Goal: Task Accomplishment & Management: Complete application form

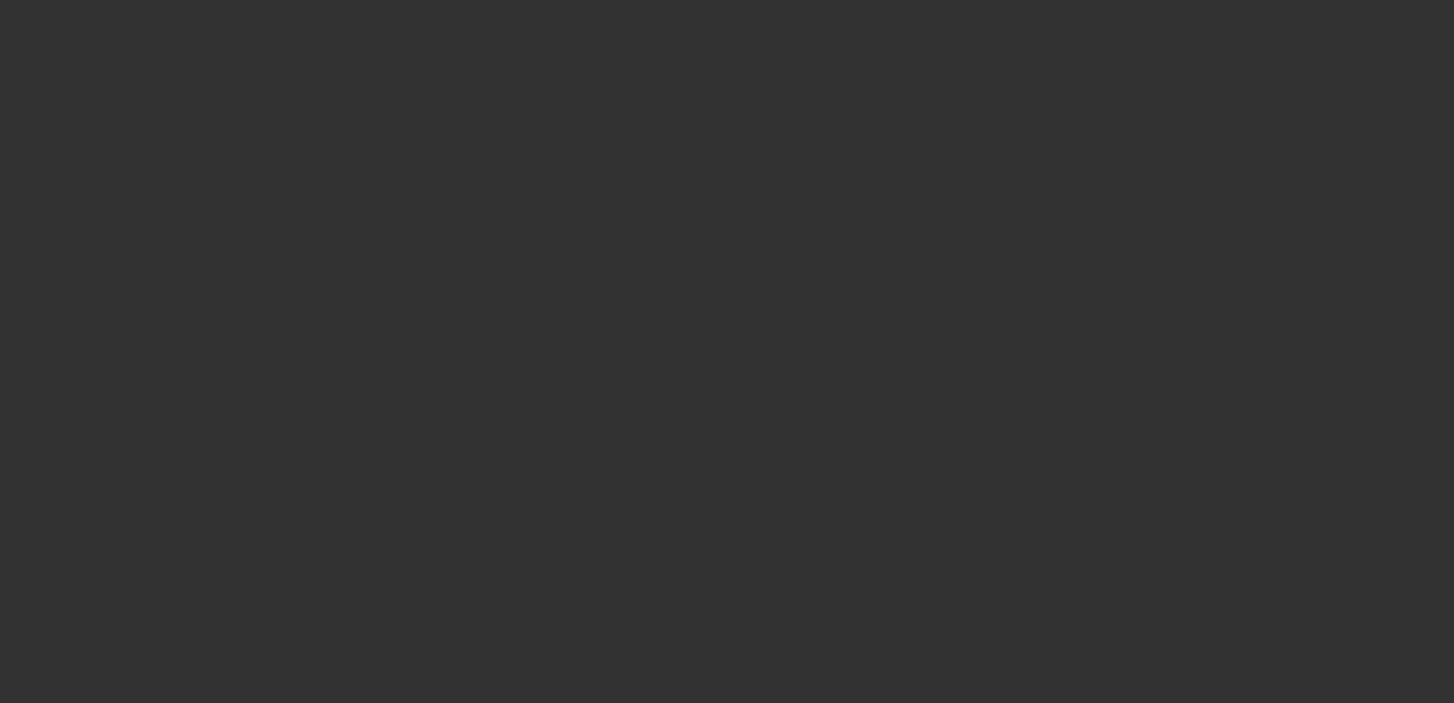
select select "0"
select select "2"
select select "0"
select select "0.1"
select select "2"
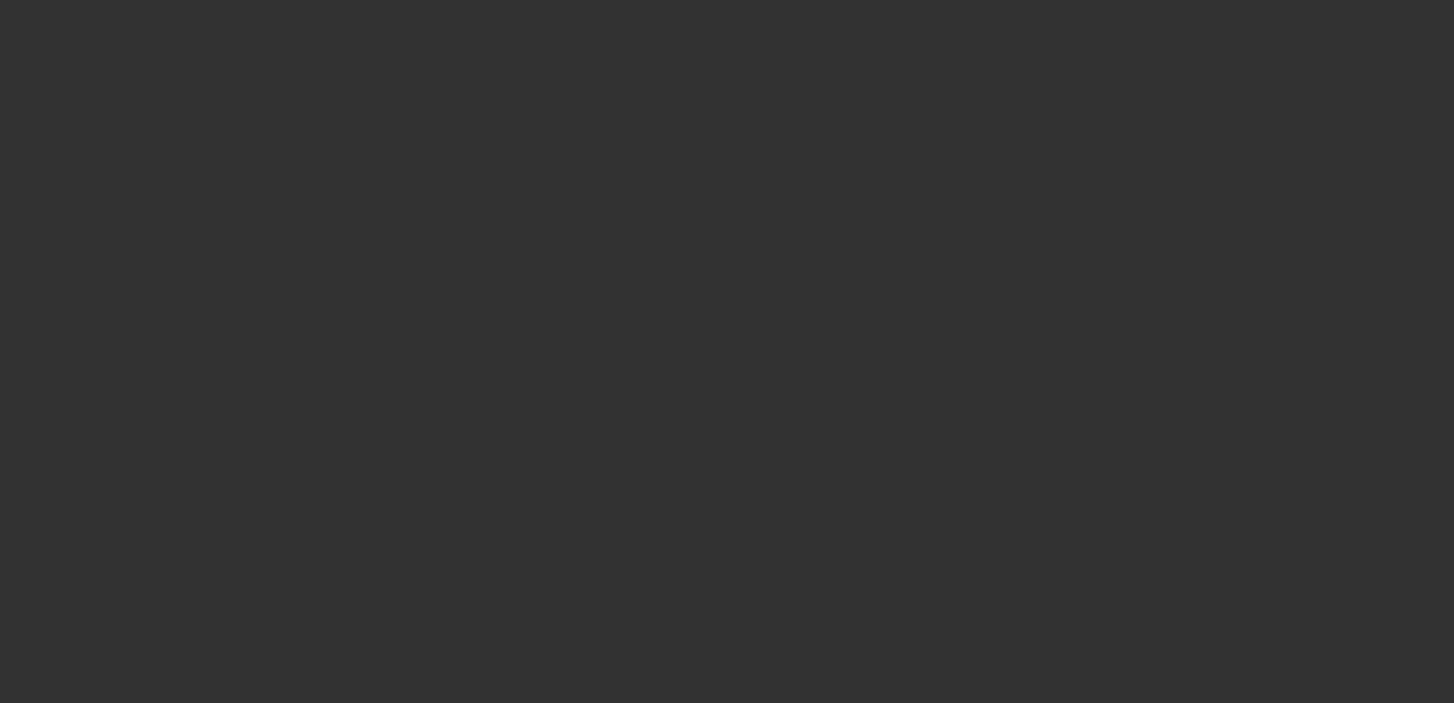
select select "0"
select select "0.15"
select select "2"
select select "0"
select select "0.15"
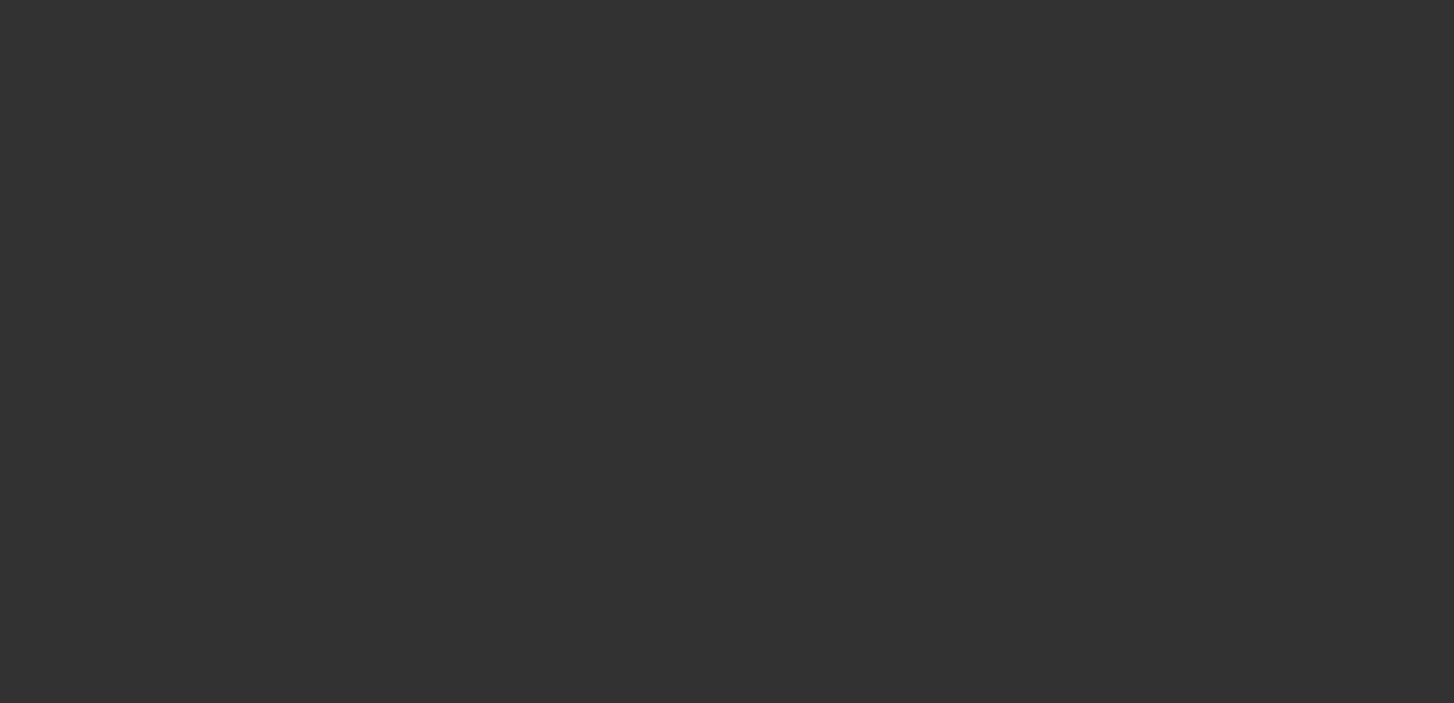
select select "2"
select select "0"
select select "1"
select select "2"
select select "6"
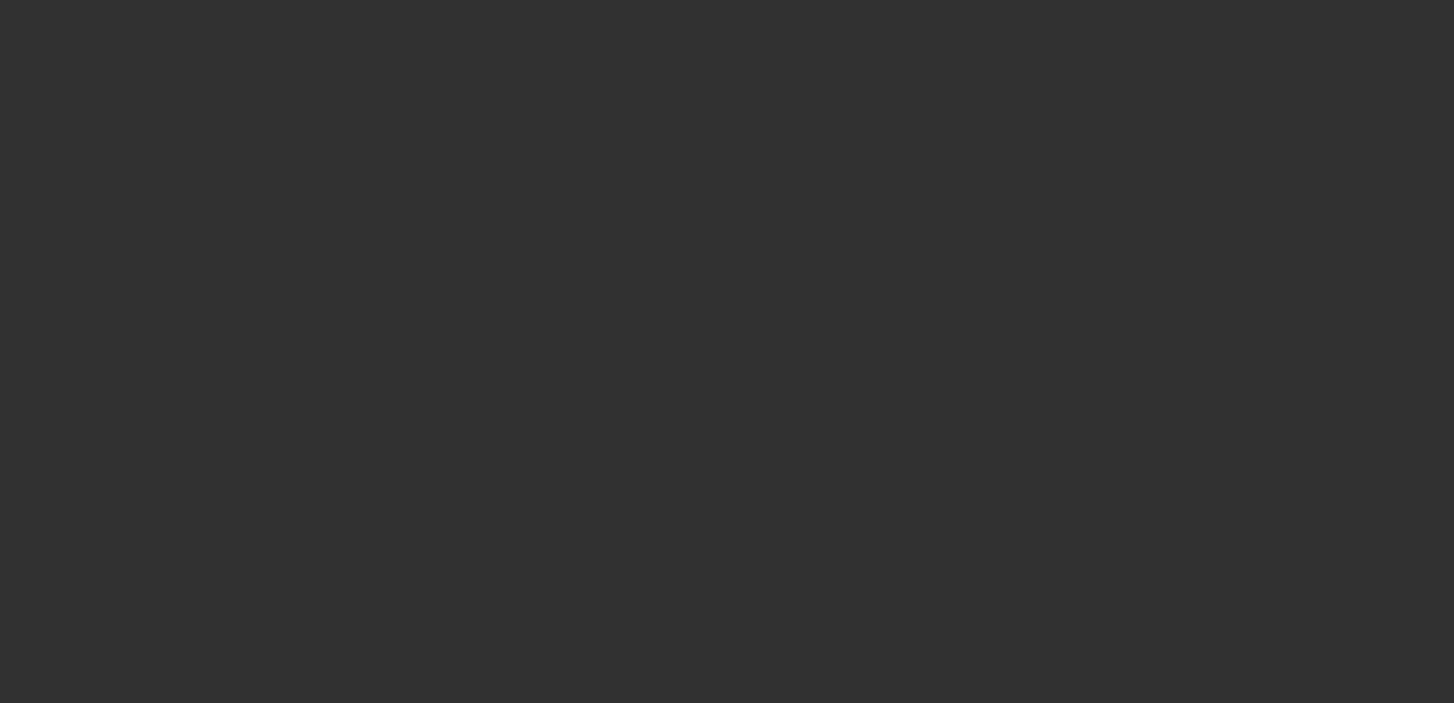
select select "1"
select select "2"
select select "6"
select select "1"
select select "2"
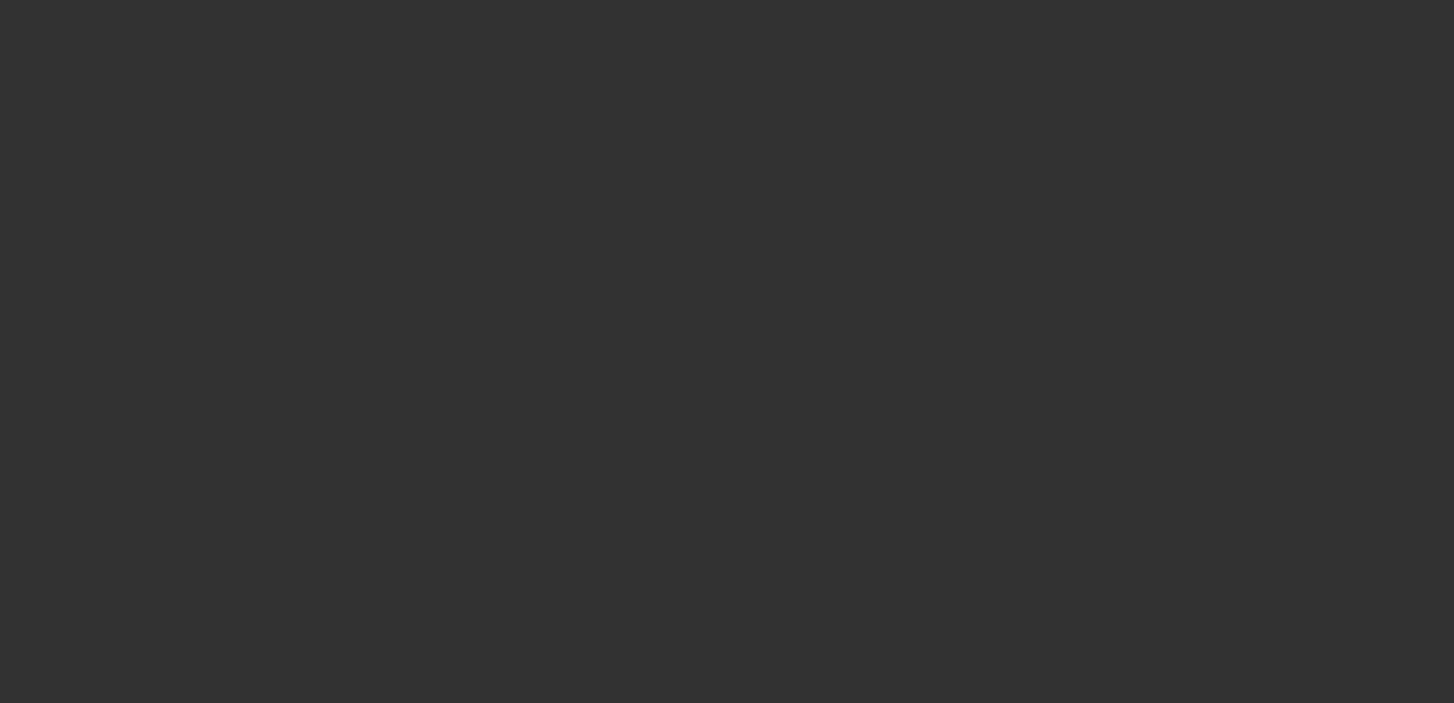
select select "6"
select select "1"
select select "2"
select select "6"
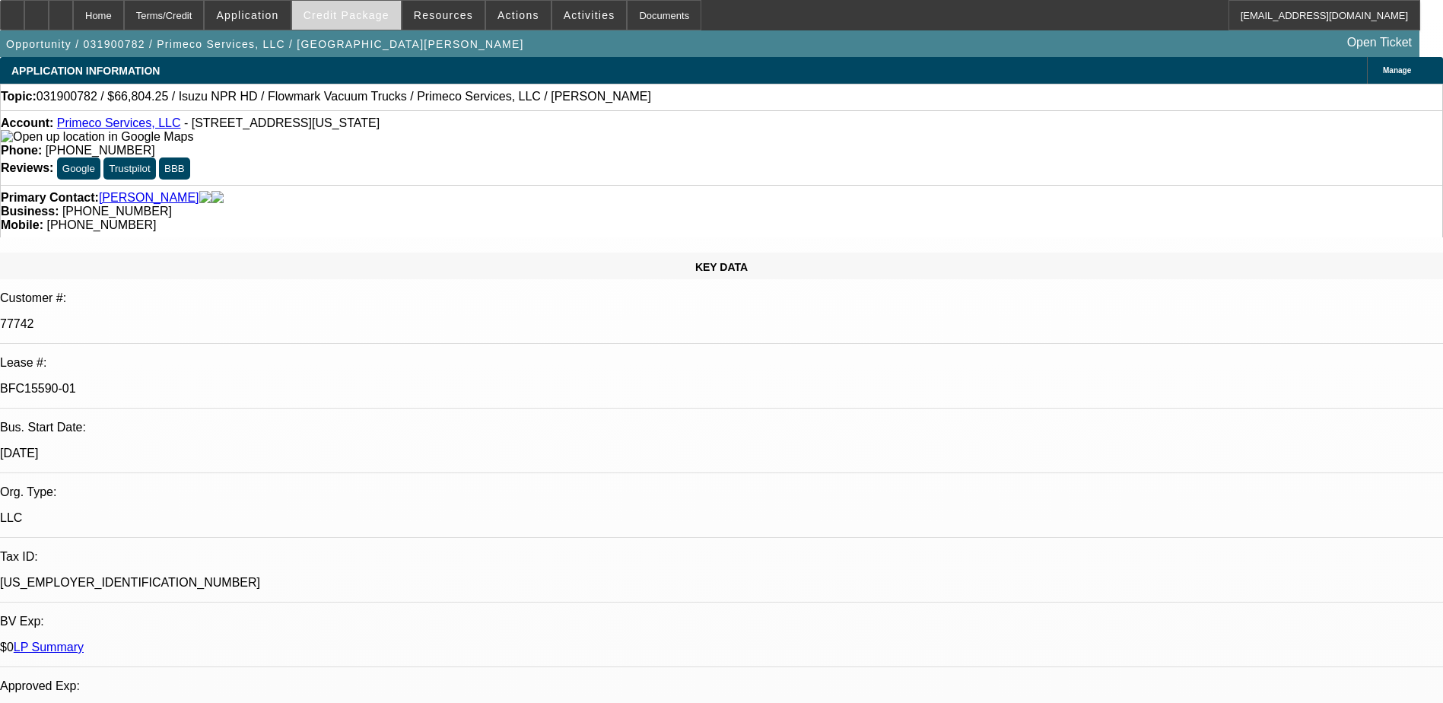
click at [361, 9] on span "Credit Package" at bounding box center [346, 15] width 86 height 12
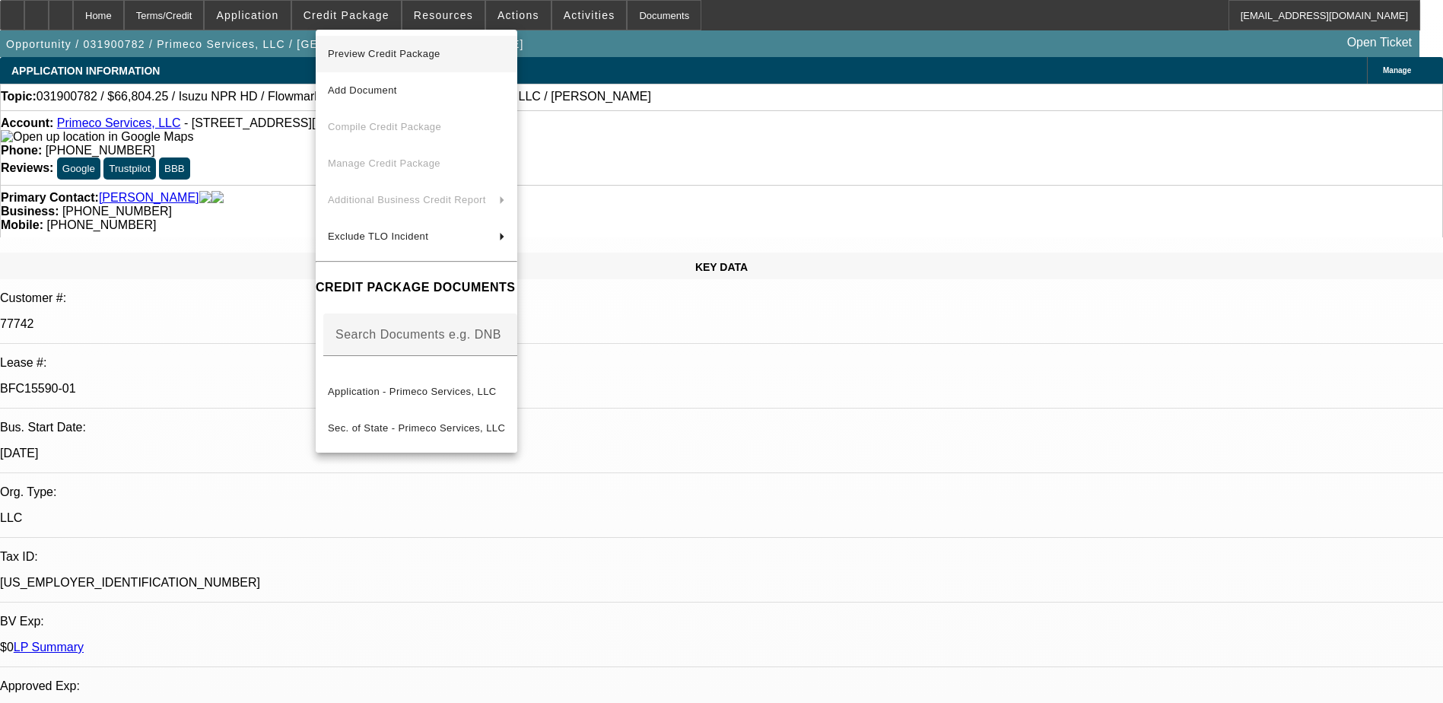
click at [392, 50] on span "Preview Credit Package" at bounding box center [384, 53] width 113 height 11
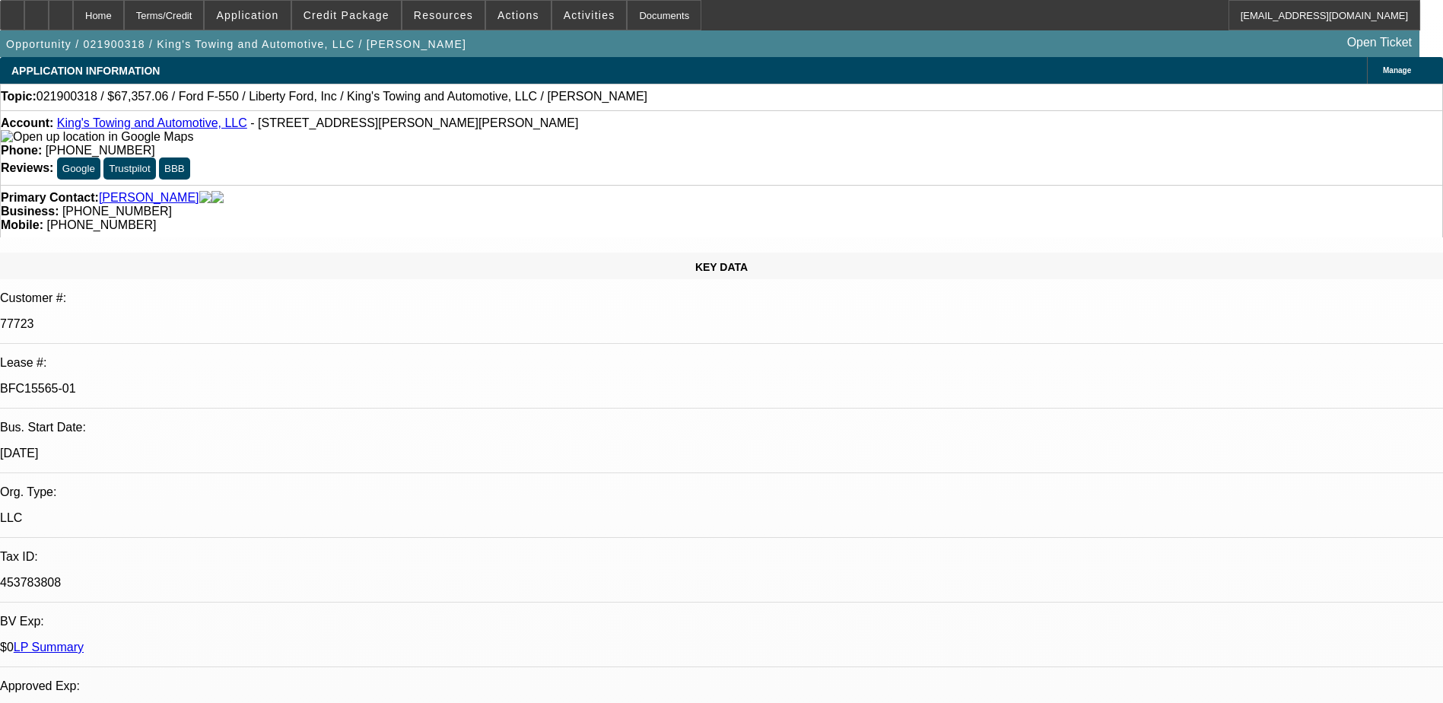
select select "0"
select select "2"
select select "0"
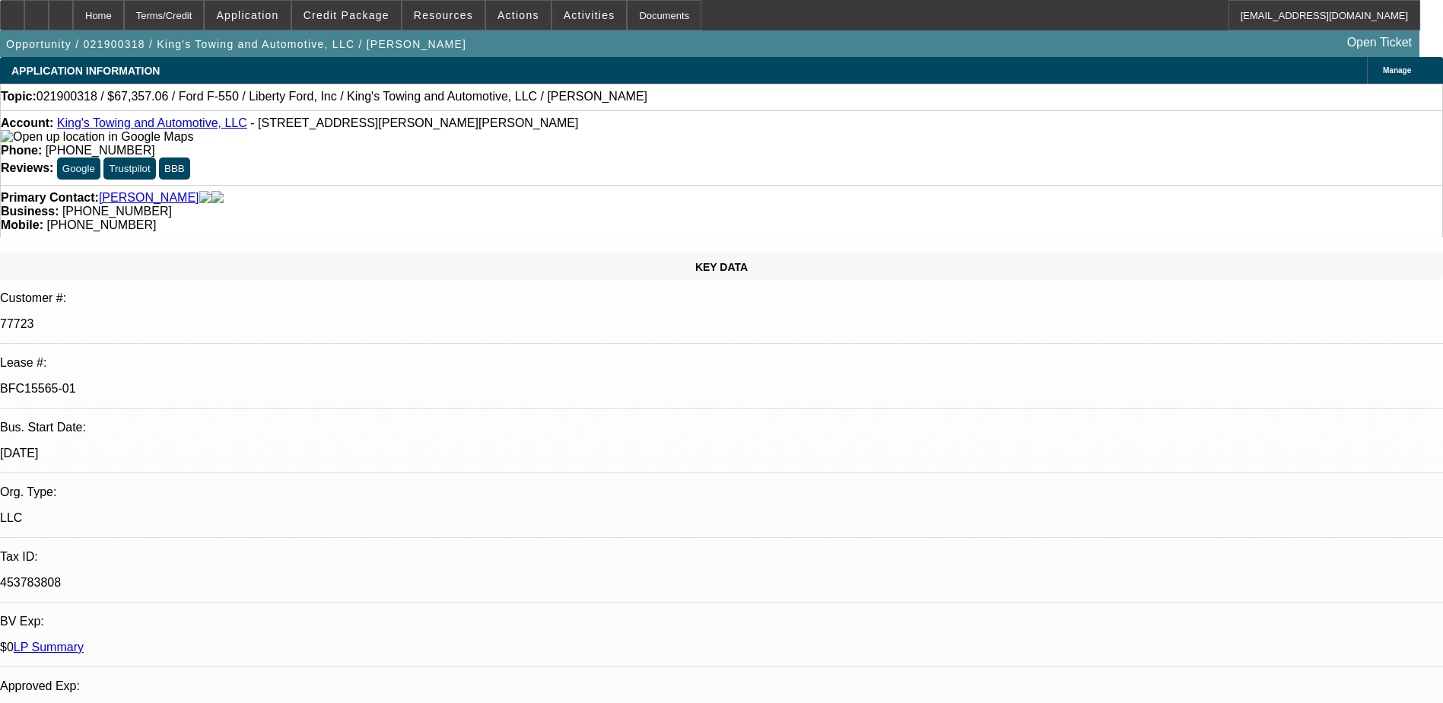
select select "0"
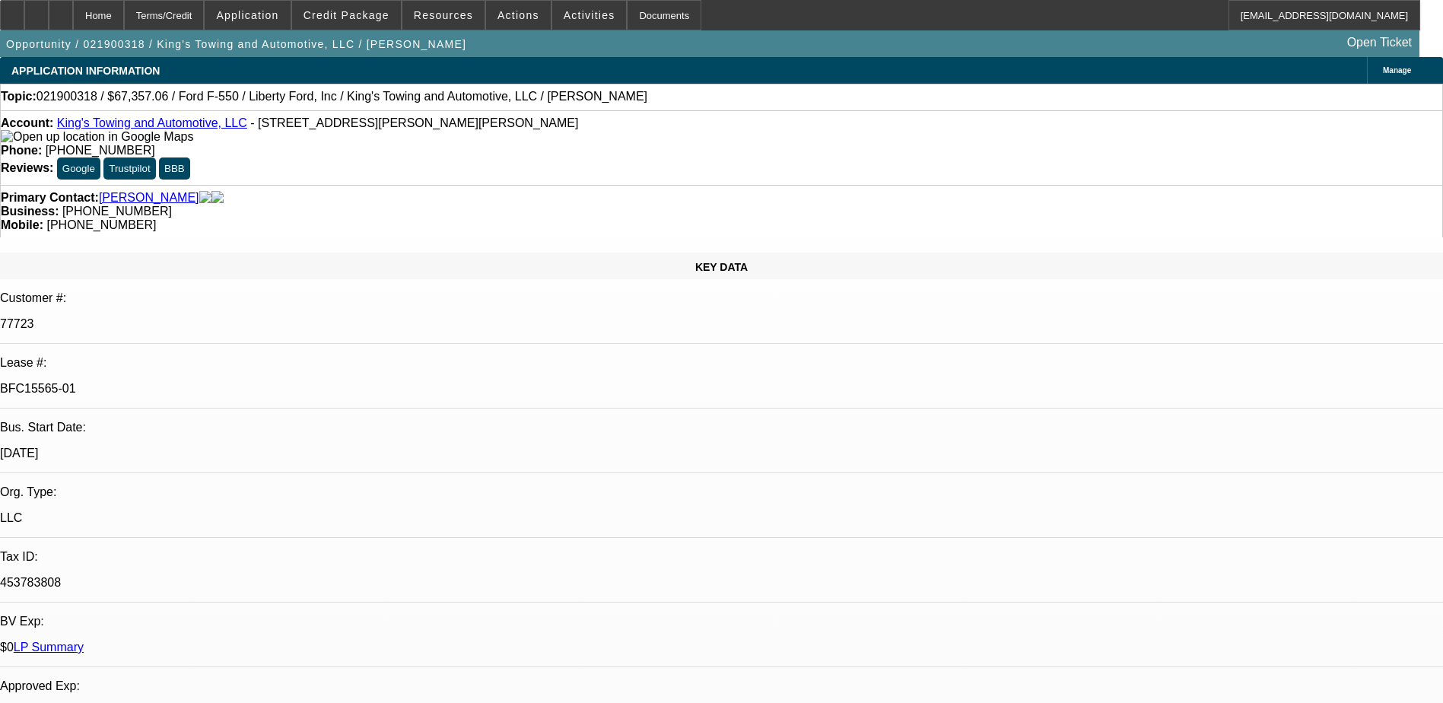
select select "2"
select select "0"
select select "1"
select select "2"
select select "6"
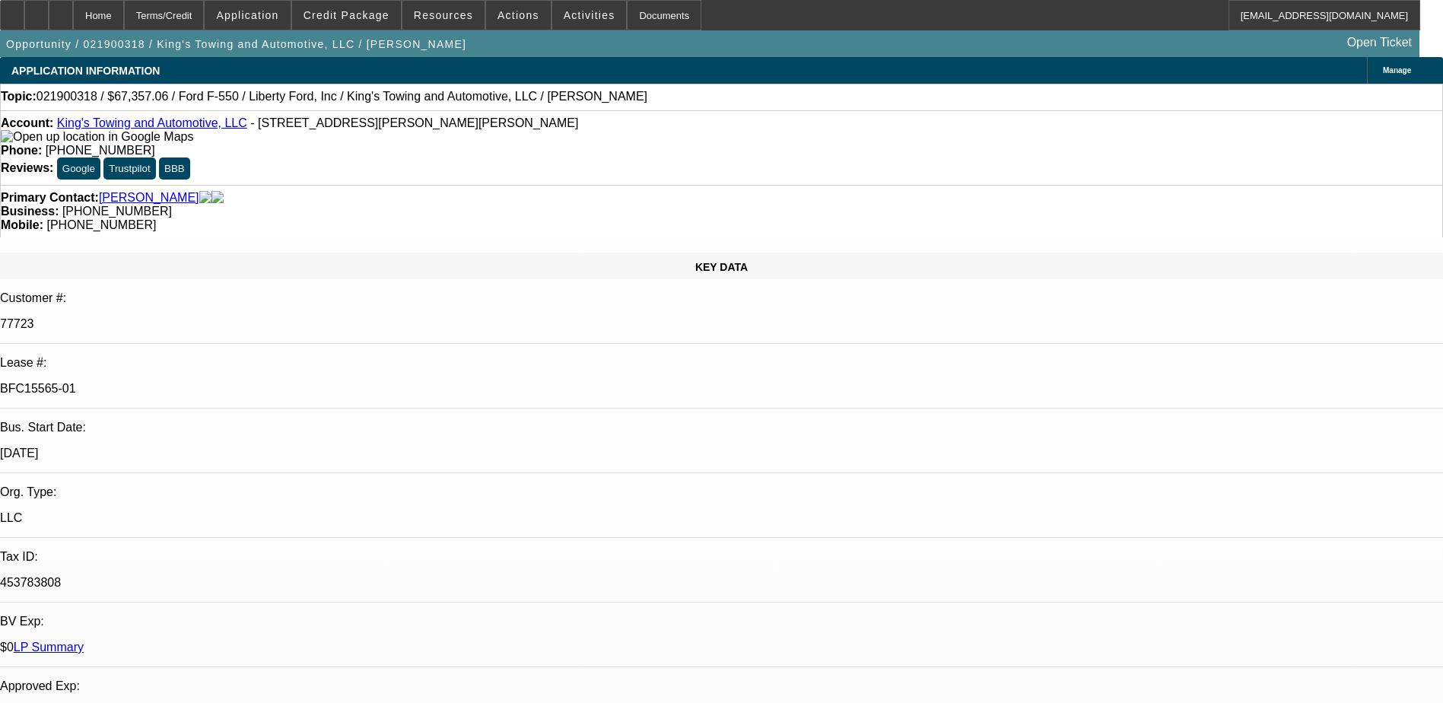
select select "1"
select select "2"
select select "6"
select select "1"
select select "2"
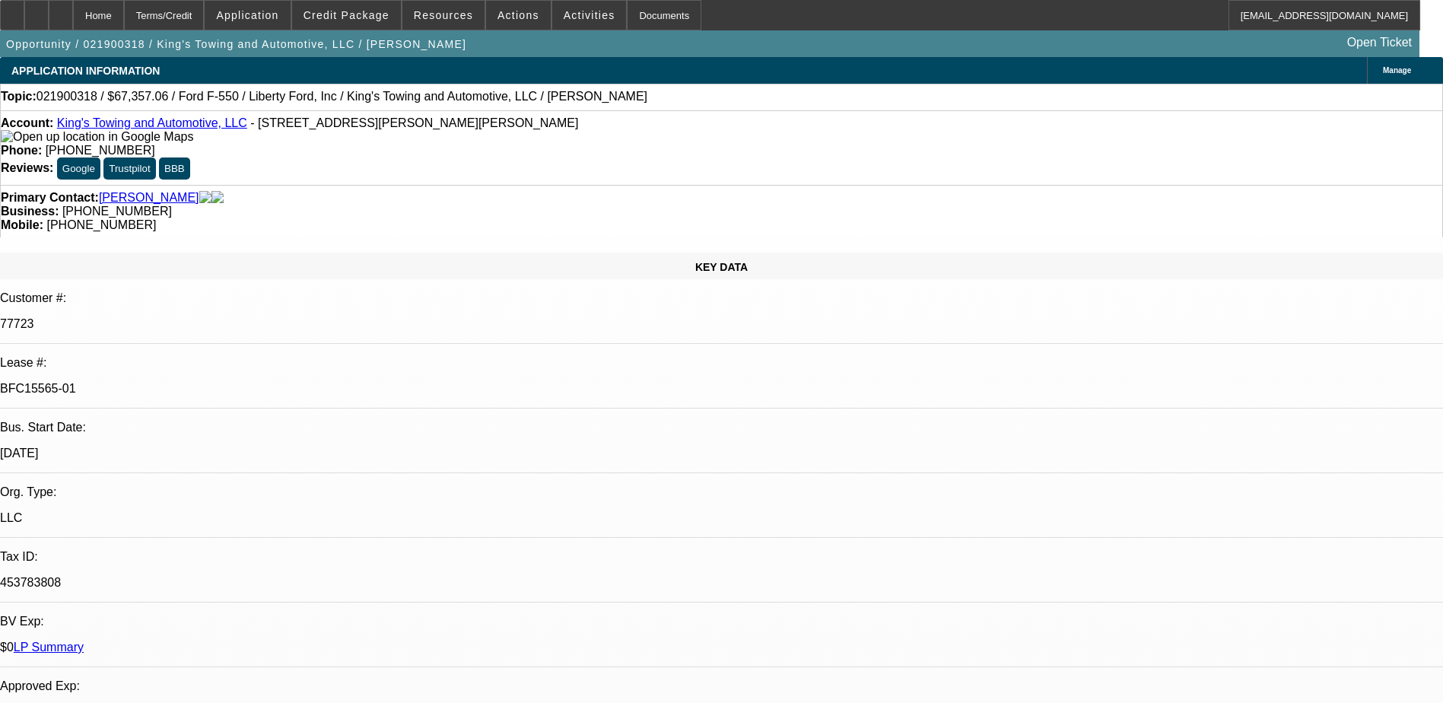
select select "6"
select select "1"
select select "2"
select select "6"
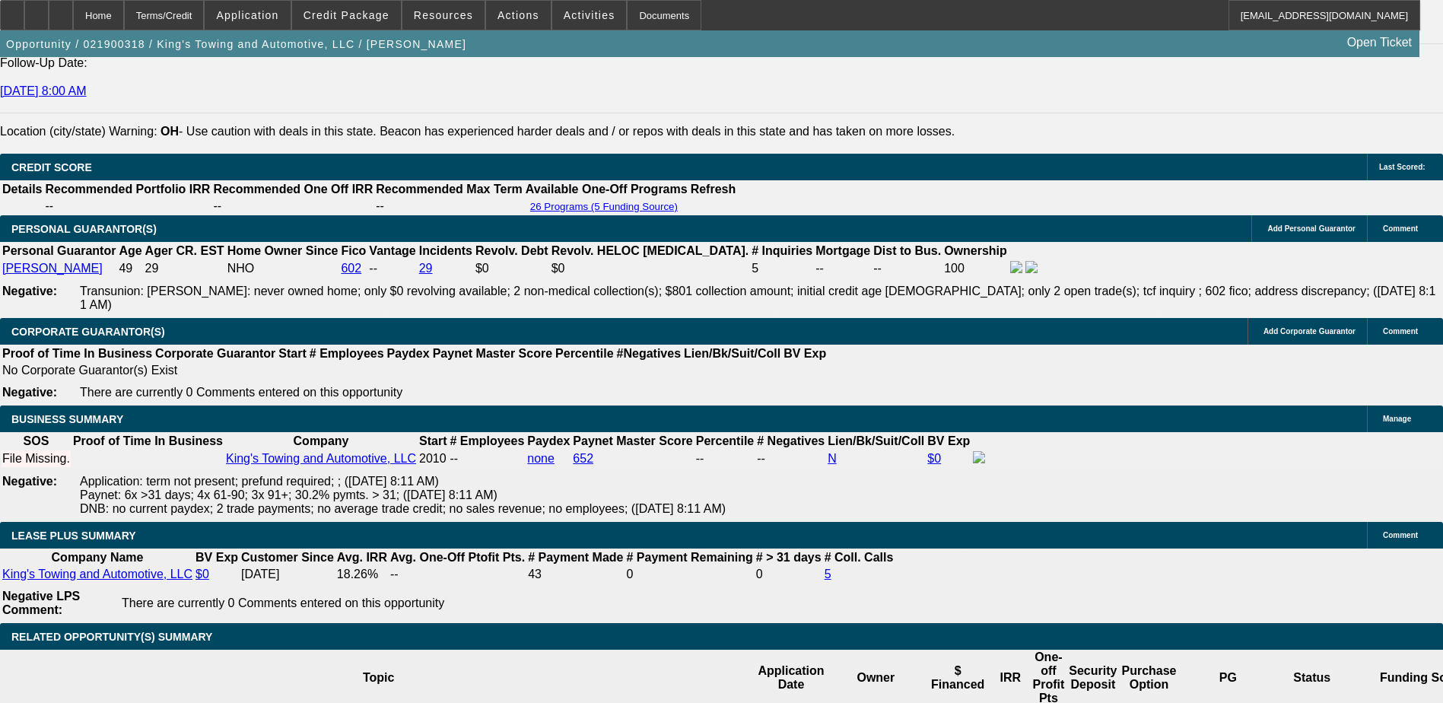
scroll to position [2282, 0]
